Goal: Task Accomplishment & Management: Manage account settings

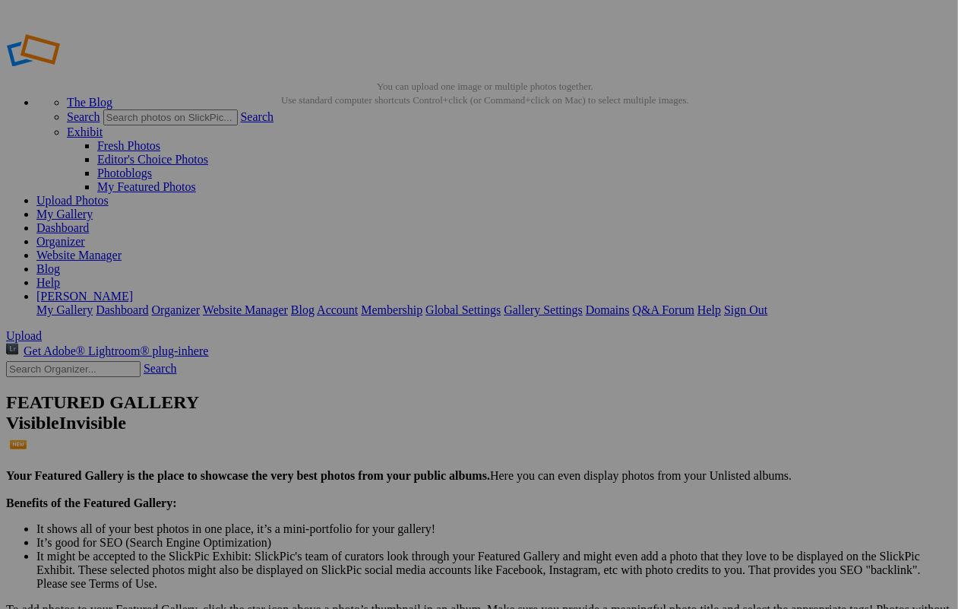
click at [42, 329] on span "Upload" at bounding box center [24, 335] width 36 height 13
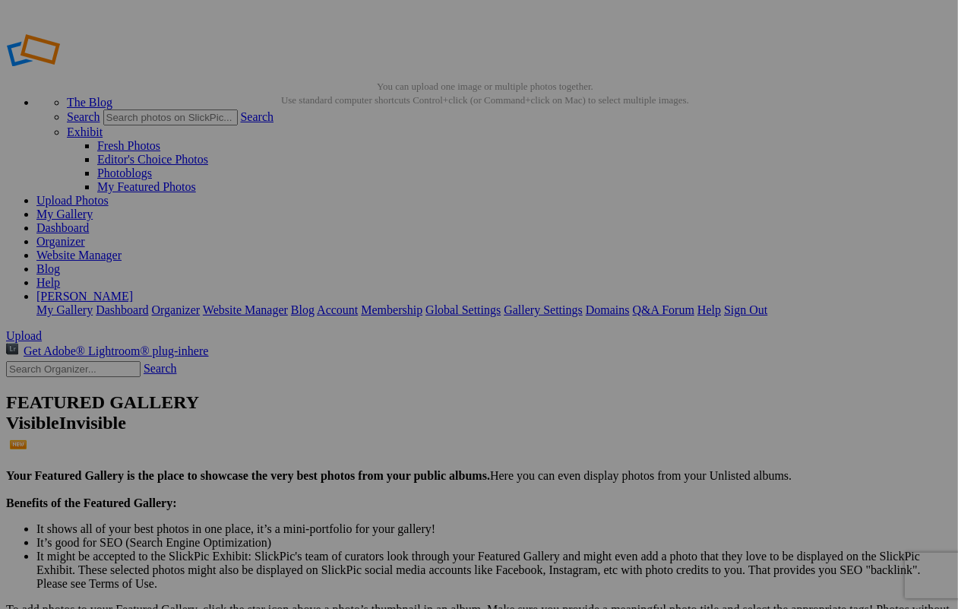
paste input "Buy Trustpilot Reviews"
type input "Buy Trustpilot Reviews"
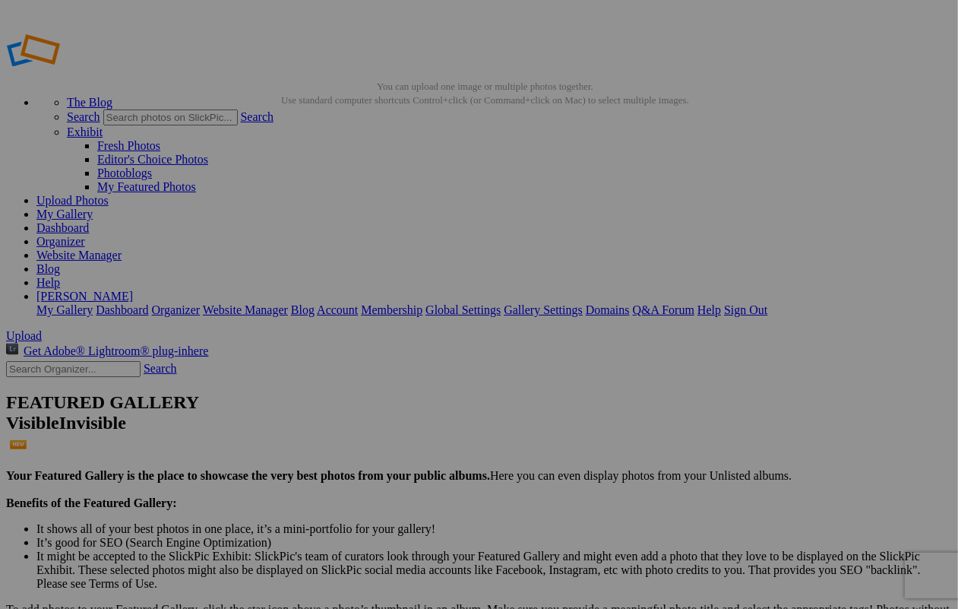
type input "Album-2025-09-21-1731"
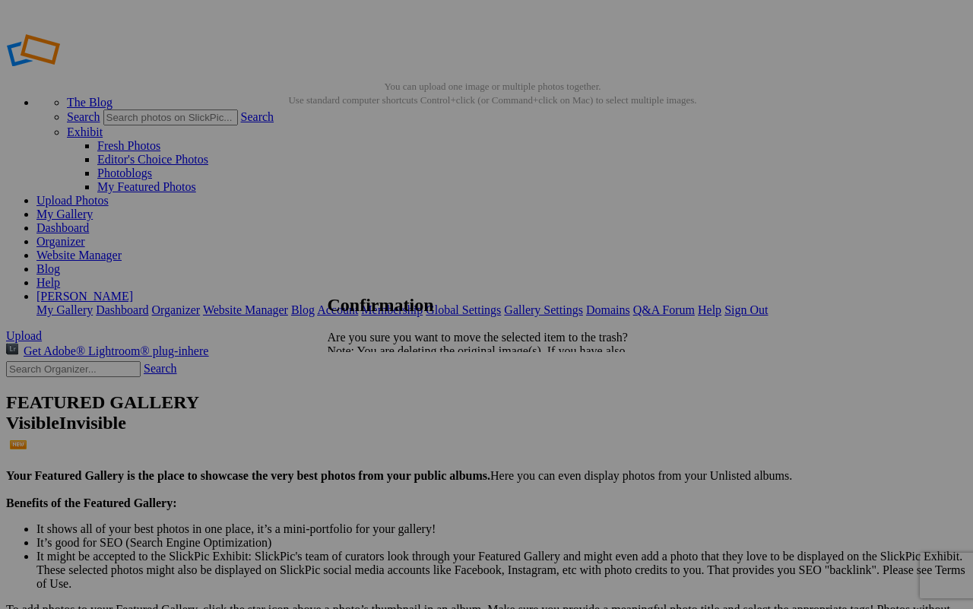
click at [378, 399] on span "Yes" at bounding box center [369, 403] width 17 height 13
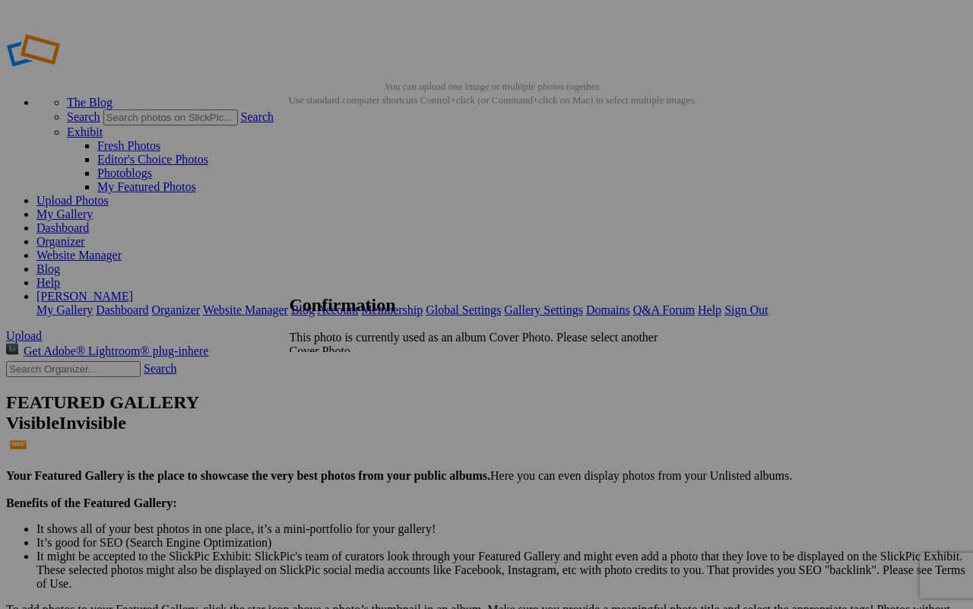
click at [323, 370] on span "Cancel" at bounding box center [306, 376] width 33 height 13
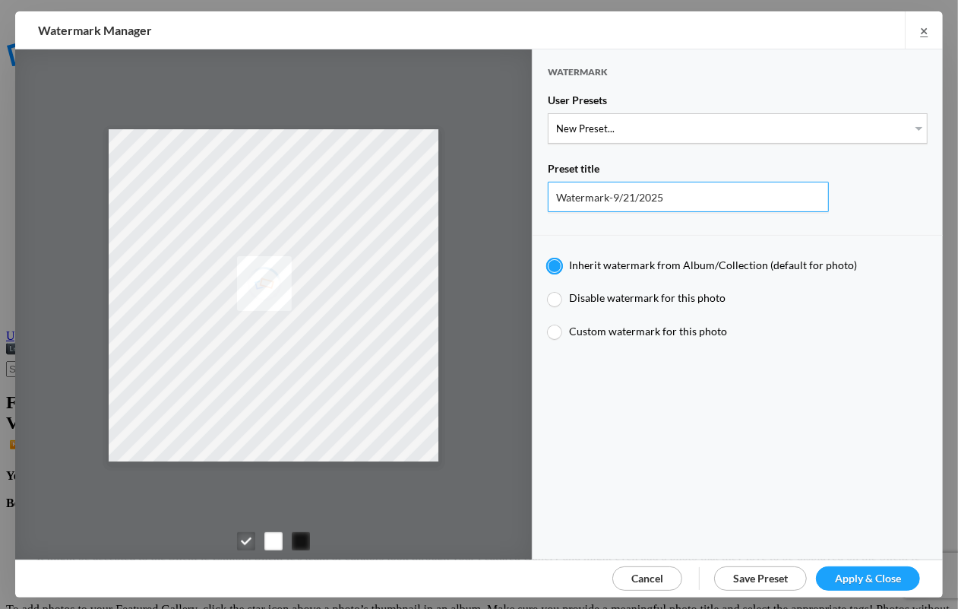
click at [690, 195] on input "Watermark-9/21/2025" at bounding box center [688, 197] width 281 height 30
paste input "Buy Trustpilot Reviews"
type input "Buy Trustpilot Reviews"
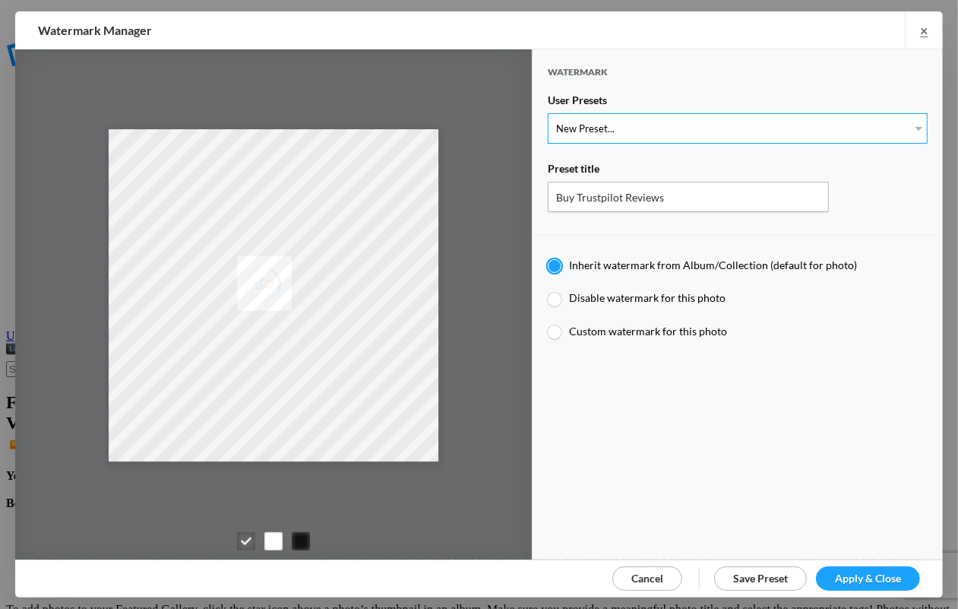
click at [686, 125] on select "New Preset..." at bounding box center [738, 128] width 380 height 30
click at [682, 123] on select "New Preset..." at bounding box center [738, 128] width 380 height 30
click at [293, 533] on div at bounding box center [301, 541] width 18 height 18
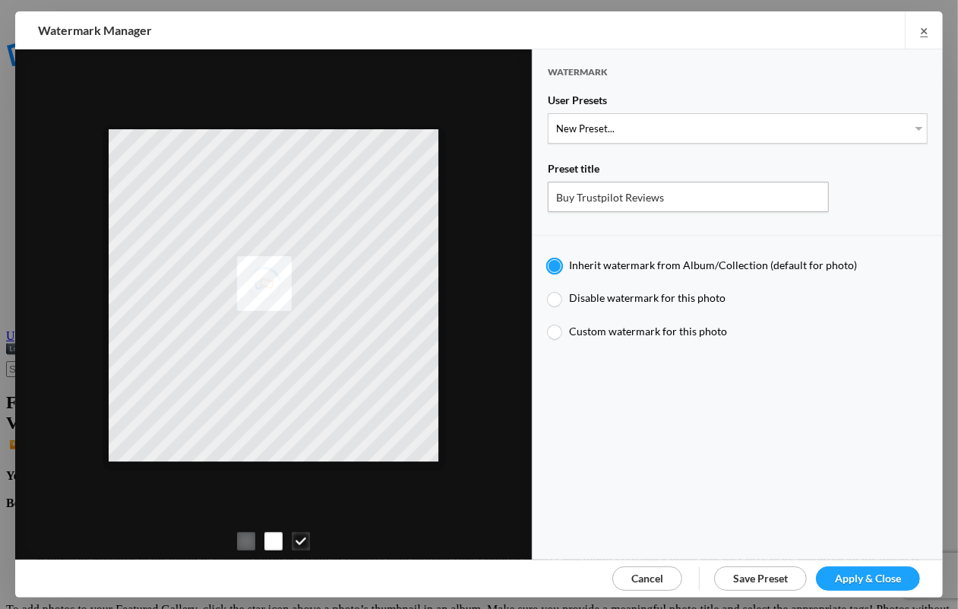
click at [860, 572] on span "Apply & Close" at bounding box center [868, 578] width 66 height 13
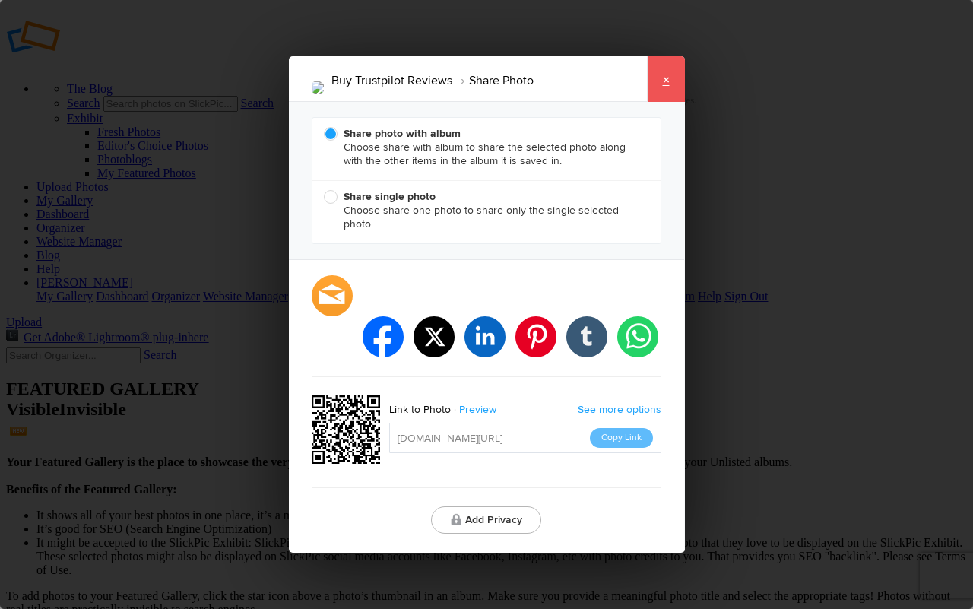
click at [671, 93] on link "×" at bounding box center [666, 79] width 38 height 46
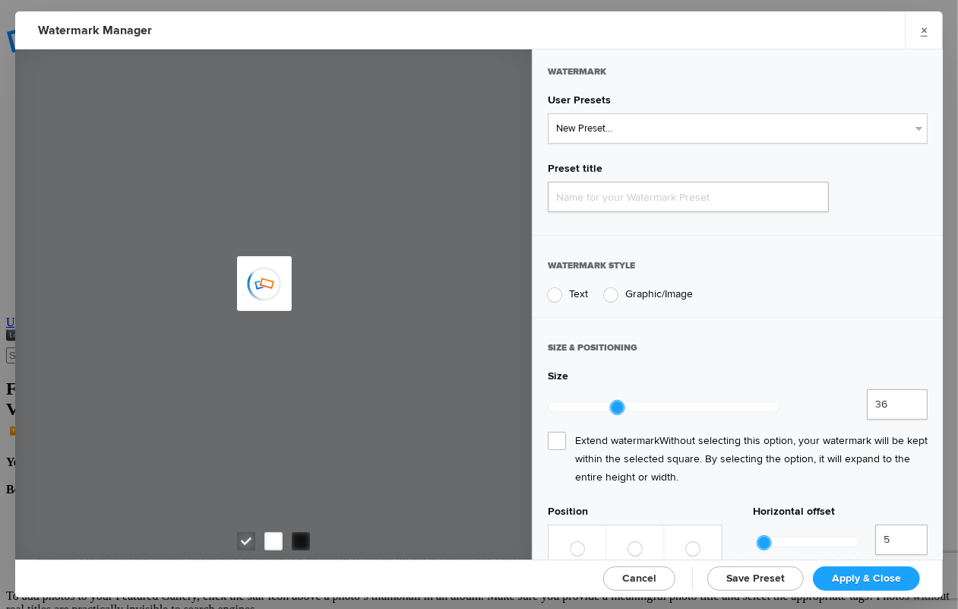
type input "Watermark-9/21/2025"
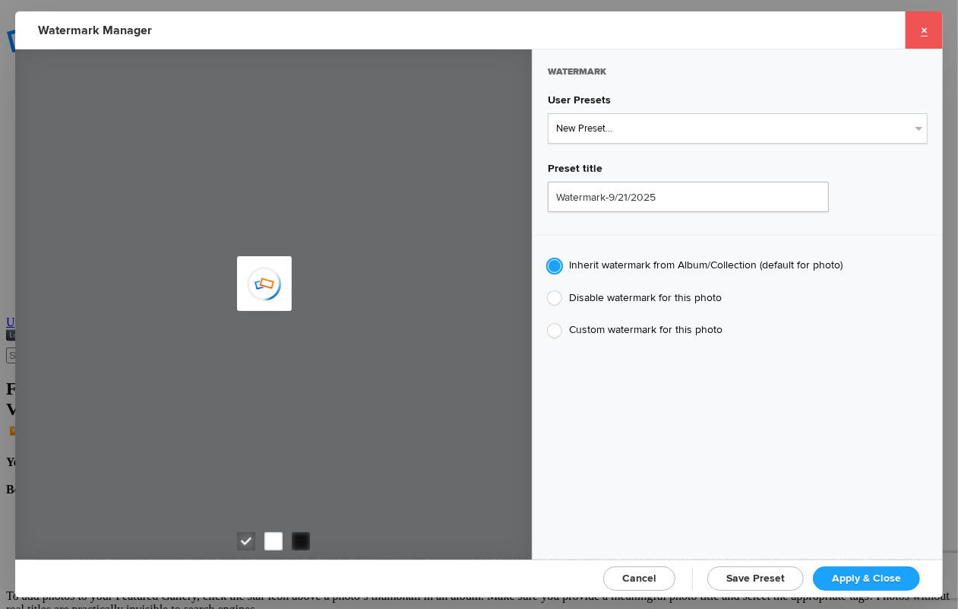
click at [922, 29] on link "×" at bounding box center [924, 29] width 38 height 37
